Goal: Ask a question

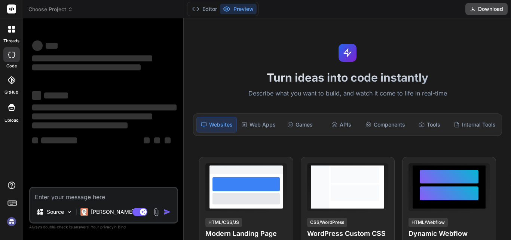
click at [103, 198] on textarea at bounding box center [103, 194] width 147 height 13
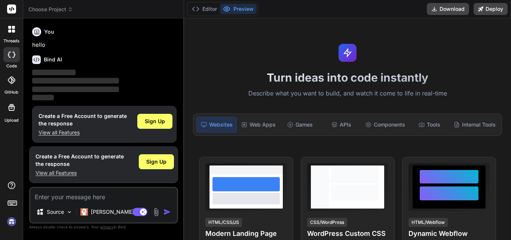
scroll to position [4, 0]
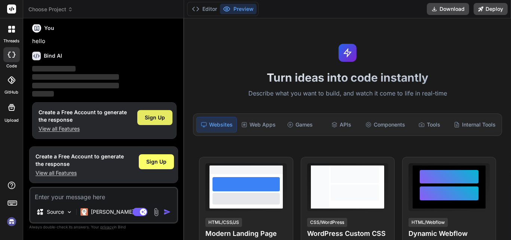
click at [155, 117] on span "Sign Up" at bounding box center [155, 117] width 20 height 7
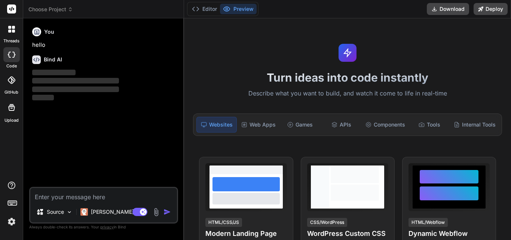
scroll to position [0, 0]
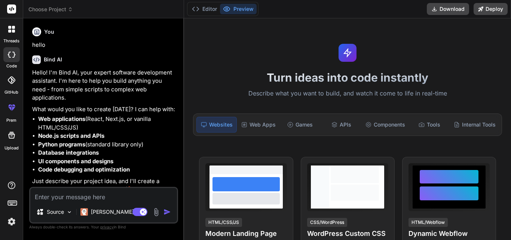
click at [62, 200] on textarea at bounding box center [103, 194] width 147 height 13
click at [95, 197] on textarea at bounding box center [103, 194] width 147 height 13
paste textarea "L ips dolorsita consectetura el seddoe: temp “I Utlaboreetdol Magnaaliq en Admi…"
type textarea "x"
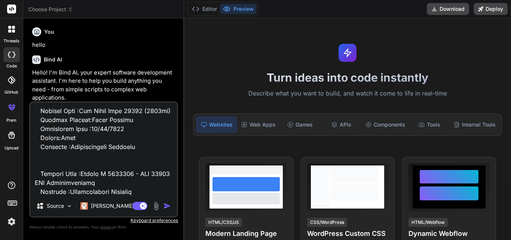
type textarea "L ips dolorsita consectetura el seddoe: temp “I Utlaboreetdol Magnaaliq en Admi…"
click at [166, 203] on img "button" at bounding box center [166, 205] width 7 height 7
type textarea "x"
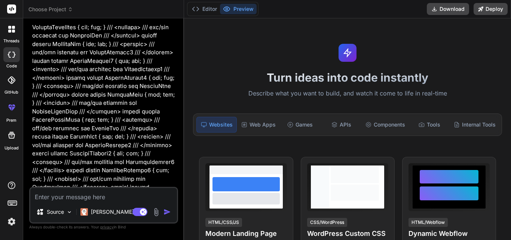
scroll to position [1022, 0]
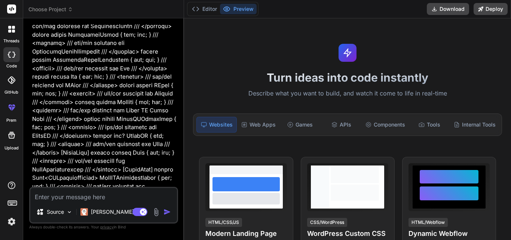
type textarea "x"
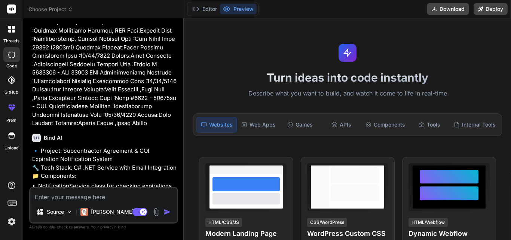
scroll to position [3961, 0]
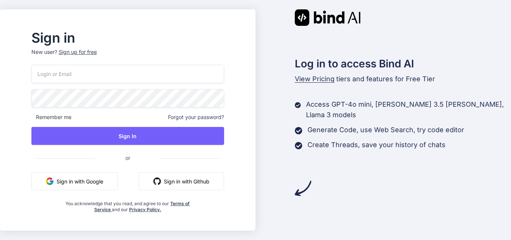
click at [138, 77] on input "email" at bounding box center [127, 74] width 193 height 18
type input "priyanka@yopmail.com"
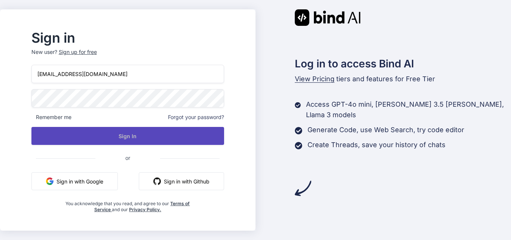
drag, startPoint x: 146, startPoint y: 142, endPoint x: 149, endPoint y: 137, distance: 6.5
click at [148, 139] on button "Sign In" at bounding box center [127, 136] width 193 height 18
